Goal: Check status: Check status

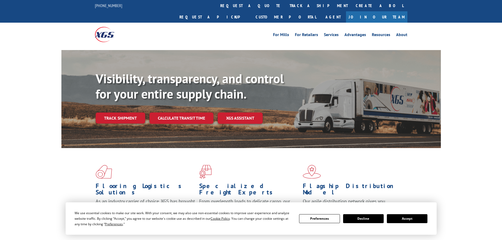
click at [407, 217] on button "Accept" at bounding box center [407, 218] width 41 height 9
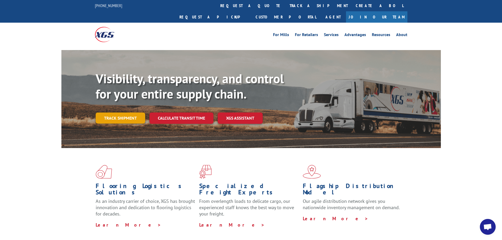
click at [125, 112] on link "Track shipment" at bounding box center [121, 117] width 50 height 11
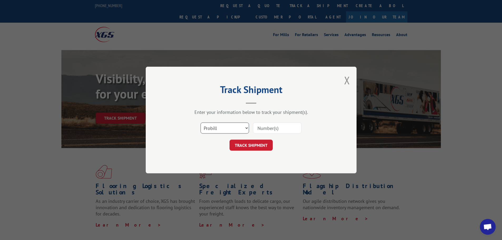
click at [231, 126] on select "Select category... Probill BOL PO" at bounding box center [224, 127] width 48 height 11
select select "po"
click at [200, 122] on select "Select category... Probill BOL PO" at bounding box center [224, 127] width 48 height 11
click at [281, 129] on input at bounding box center [277, 127] width 48 height 11
paste input "17523142"
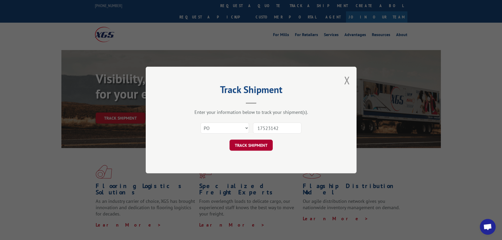
type input "17523142"
click at [261, 146] on button "TRACK SHIPMENT" at bounding box center [250, 145] width 43 height 11
